Goal: Information Seeking & Learning: Find specific fact

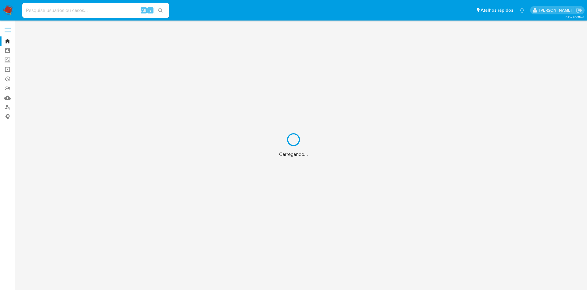
click at [6, 107] on div "Carregando..." at bounding box center [293, 145] width 587 height 290
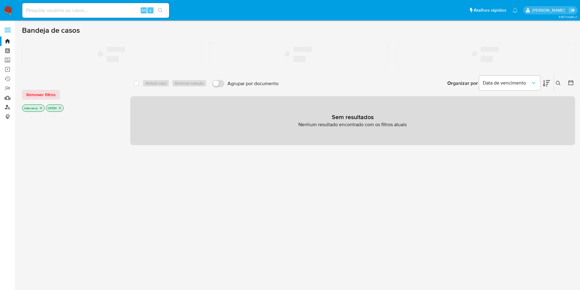
click at [9, 107] on link "Localizador de pessoas" at bounding box center [36, 106] width 73 height 9
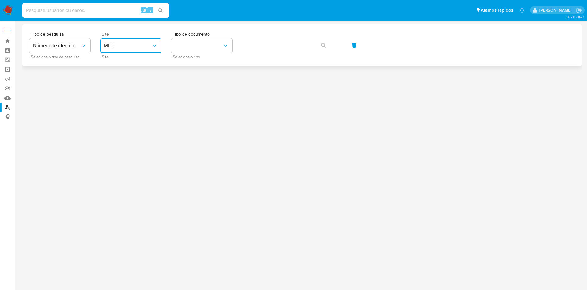
click at [156, 48] on icon "site_id" at bounding box center [155, 46] width 6 height 6
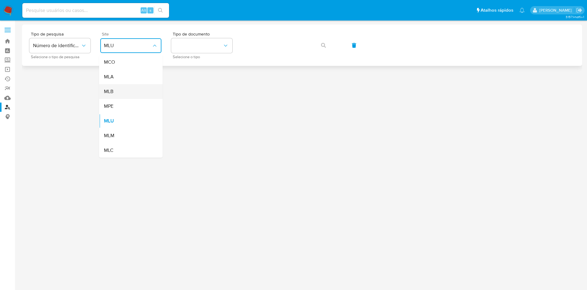
click at [136, 95] on div "MLB" at bounding box center [129, 91] width 50 height 15
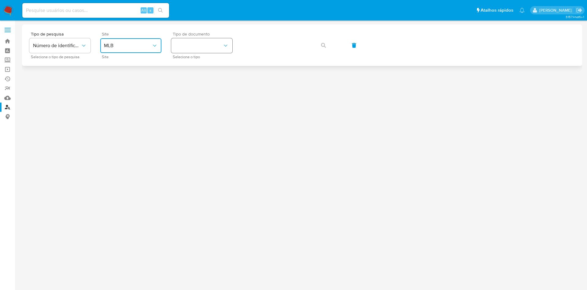
drag, startPoint x: 194, startPoint y: 48, endPoint x: 197, endPoint y: 52, distance: 4.5
click at [194, 48] on button "identificationType" at bounding box center [201, 45] width 61 height 15
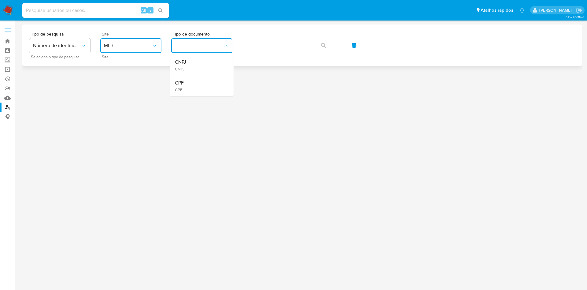
drag, startPoint x: 197, startPoint y: 52, endPoint x: 235, endPoint y: 55, distance: 38.3
click at [208, 63] on div "CNPJ CNPJ" at bounding box center [200, 65] width 50 height 21
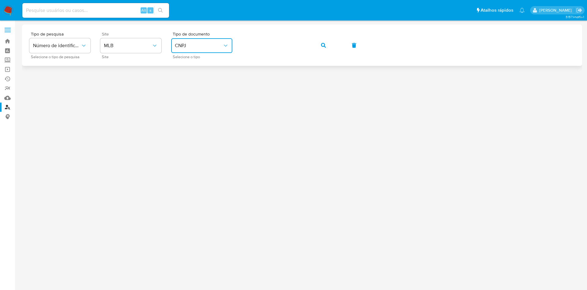
click at [319, 46] on button "button" at bounding box center [323, 45] width 21 height 15
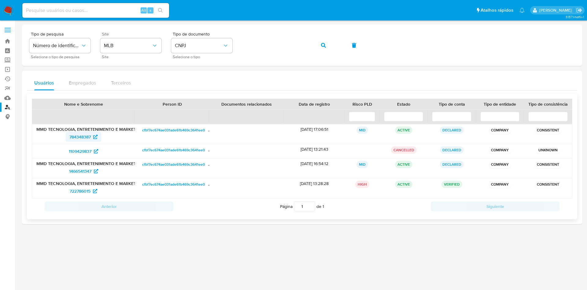
click at [84, 136] on span "784348387" at bounding box center [79, 137] width 21 height 10
click at [87, 168] on span "1466541347" at bounding box center [80, 171] width 22 height 10
click at [83, 189] on span "722786015" at bounding box center [80, 191] width 21 height 10
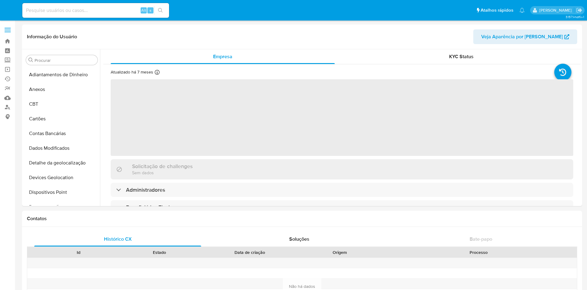
select select "10"
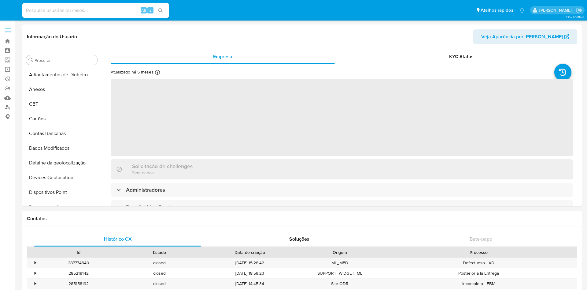
select select "10"
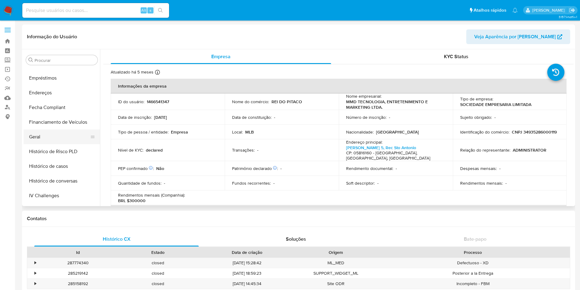
scroll to position [143, 0]
click at [43, 139] on button "Geral" at bounding box center [60, 137] width 72 height 15
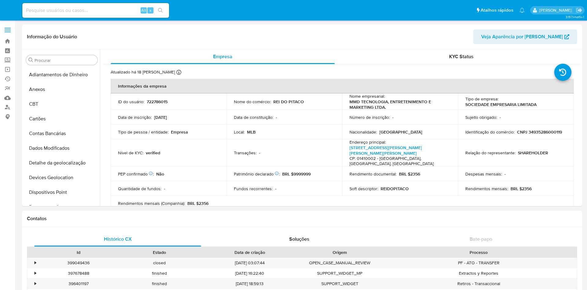
select select "10"
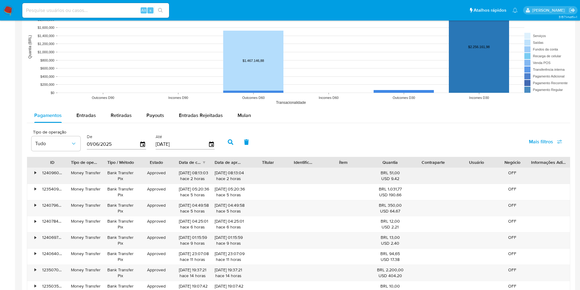
scroll to position [521, 0]
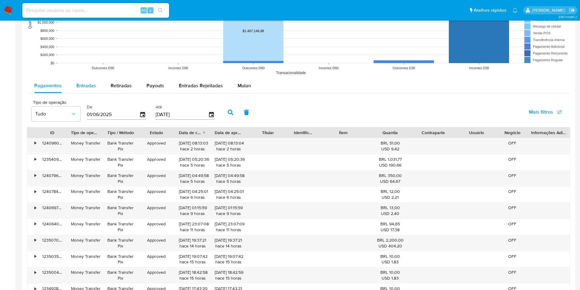
click at [79, 83] on span "Entradas" at bounding box center [86, 85] width 20 height 7
select select "10"
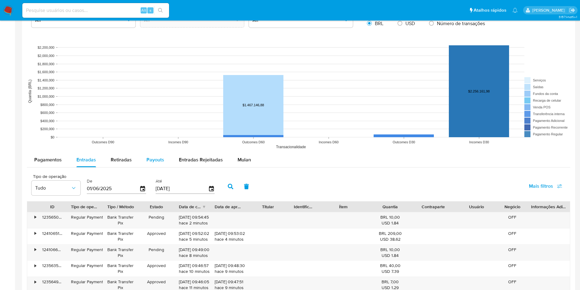
scroll to position [451, 0]
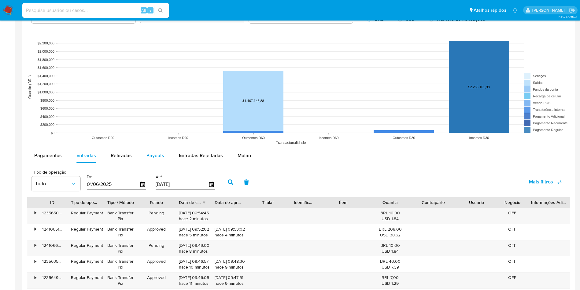
click at [155, 152] on span "Payouts" at bounding box center [155, 155] width 18 height 7
select select "10"
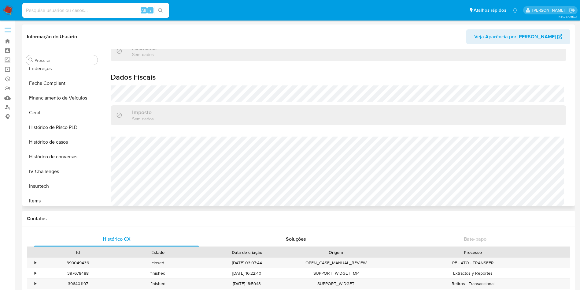
scroll to position [167, 0]
click at [48, 118] on button "Geral" at bounding box center [60, 113] width 72 height 15
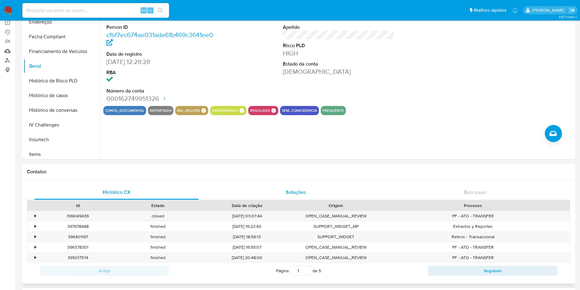
scroll to position [92, 0]
